Goal: Navigation & Orientation: Find specific page/section

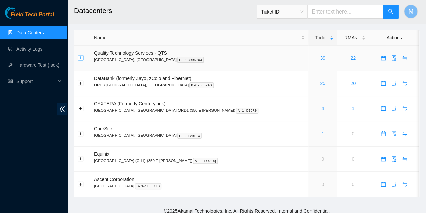
click at [80, 57] on button "Expand row" at bounding box center [80, 57] width 5 height 5
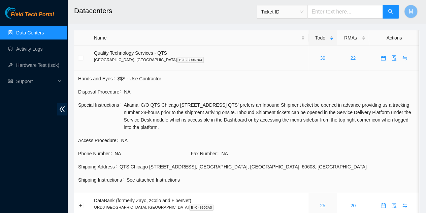
click at [199, 64] on td "Quality Technology Services - QTS Chicago, IL B-P-3D9K70J" at bounding box center [199, 57] width 218 height 25
click at [80, 57] on button "Collapse row" at bounding box center [80, 57] width 5 height 5
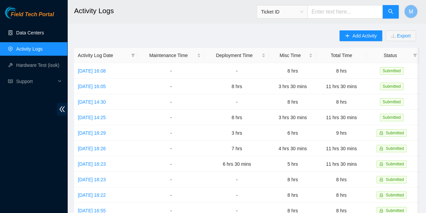
click at [32, 33] on link "Data Centers" at bounding box center [30, 32] width 28 height 5
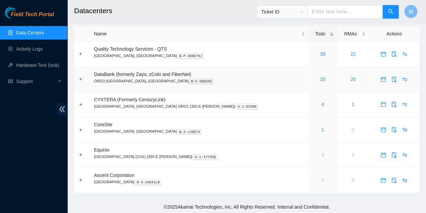
scroll to position [5, 0]
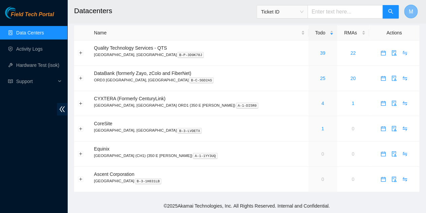
click at [408, 12] on button "M" at bounding box center [410, 11] width 13 height 13
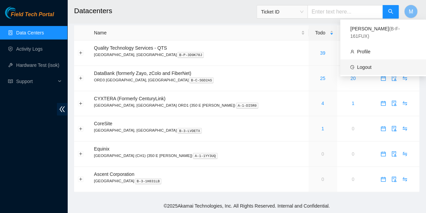
click at [370, 64] on link "Logout" at bounding box center [364, 66] width 14 height 5
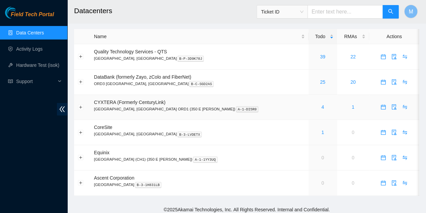
scroll to position [5, 0]
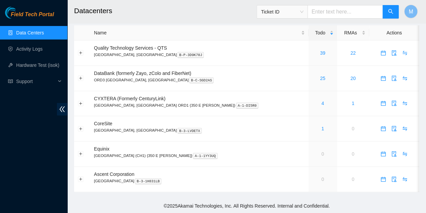
click at [197, 8] on h2 "Datacenters" at bounding box center [218, 11] width 289 height 22
click at [412, 12] on span "M" at bounding box center [411, 11] width 4 height 8
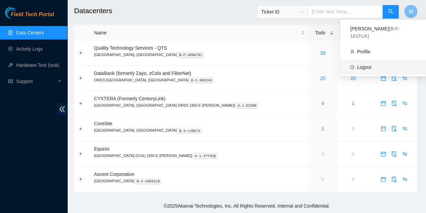
click at [365, 64] on link "Logout" at bounding box center [364, 66] width 14 height 5
